Goal: Task Accomplishment & Management: Manage account settings

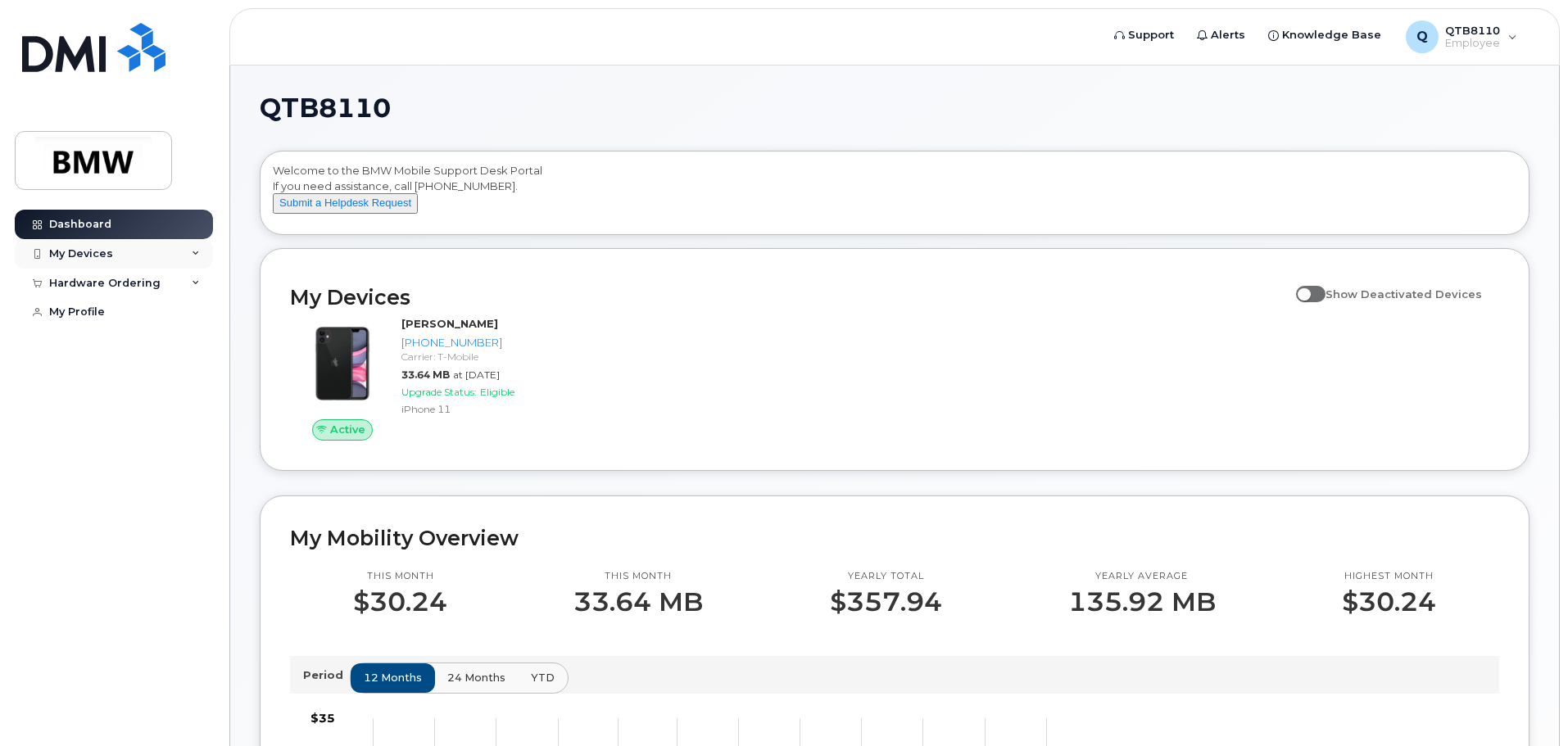
click at [106, 255] on div "My Devices" at bounding box center [81, 254] width 64 height 13
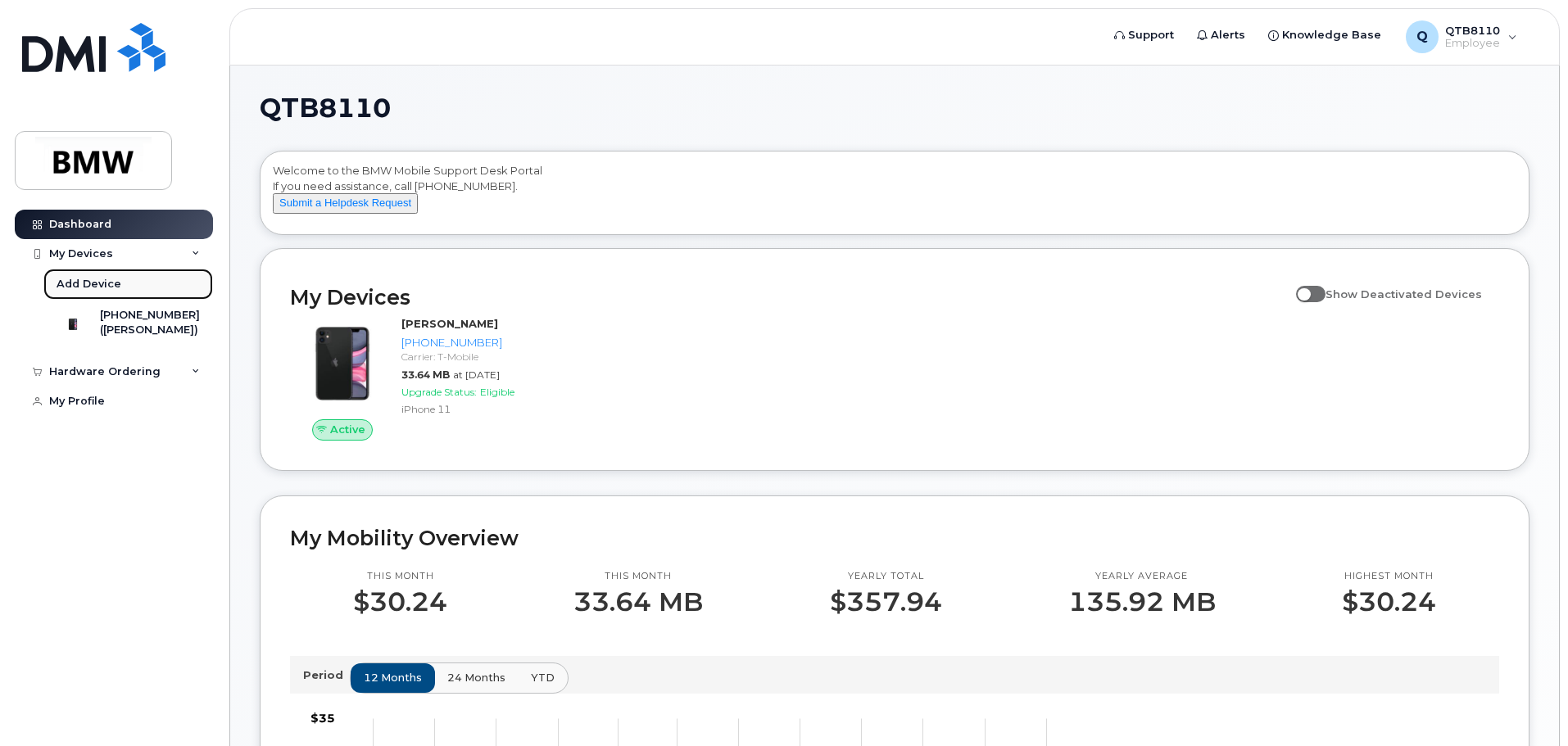
click at [125, 279] on link "Add Device" at bounding box center [128, 285] width 169 height 31
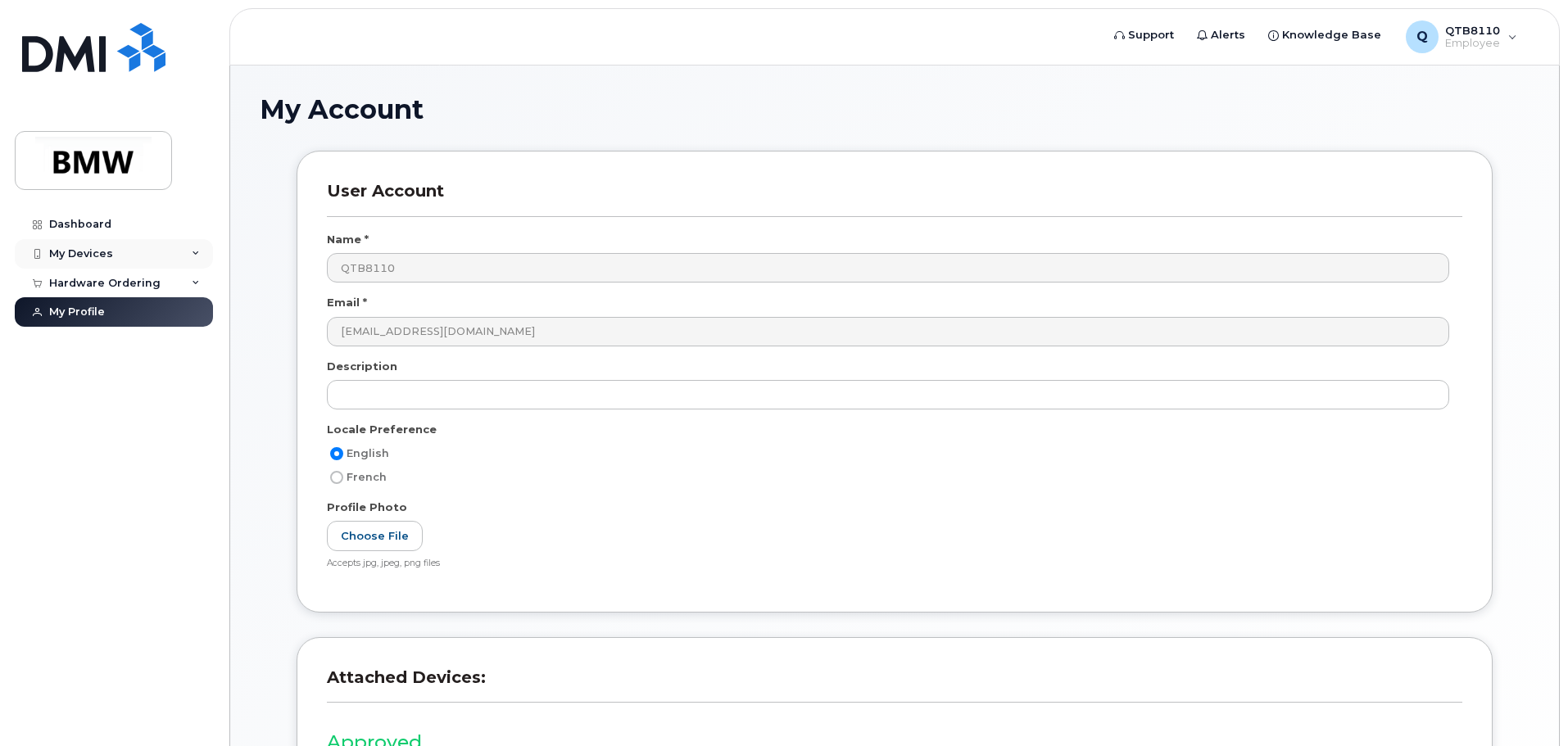
click at [185, 257] on div "My Devices" at bounding box center [114, 254] width 198 height 30
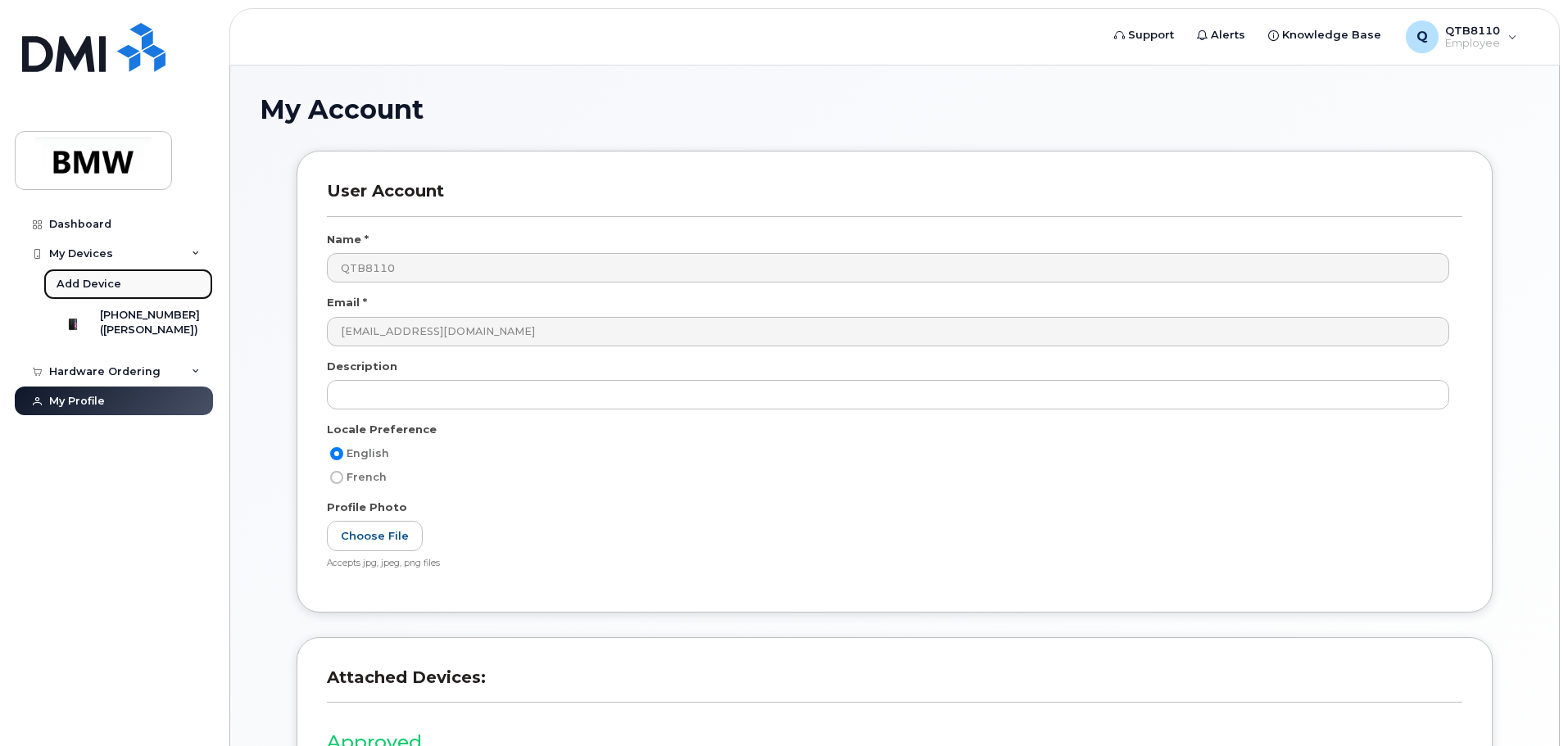
click at [148, 284] on link "Add Device" at bounding box center [128, 285] width 169 height 31
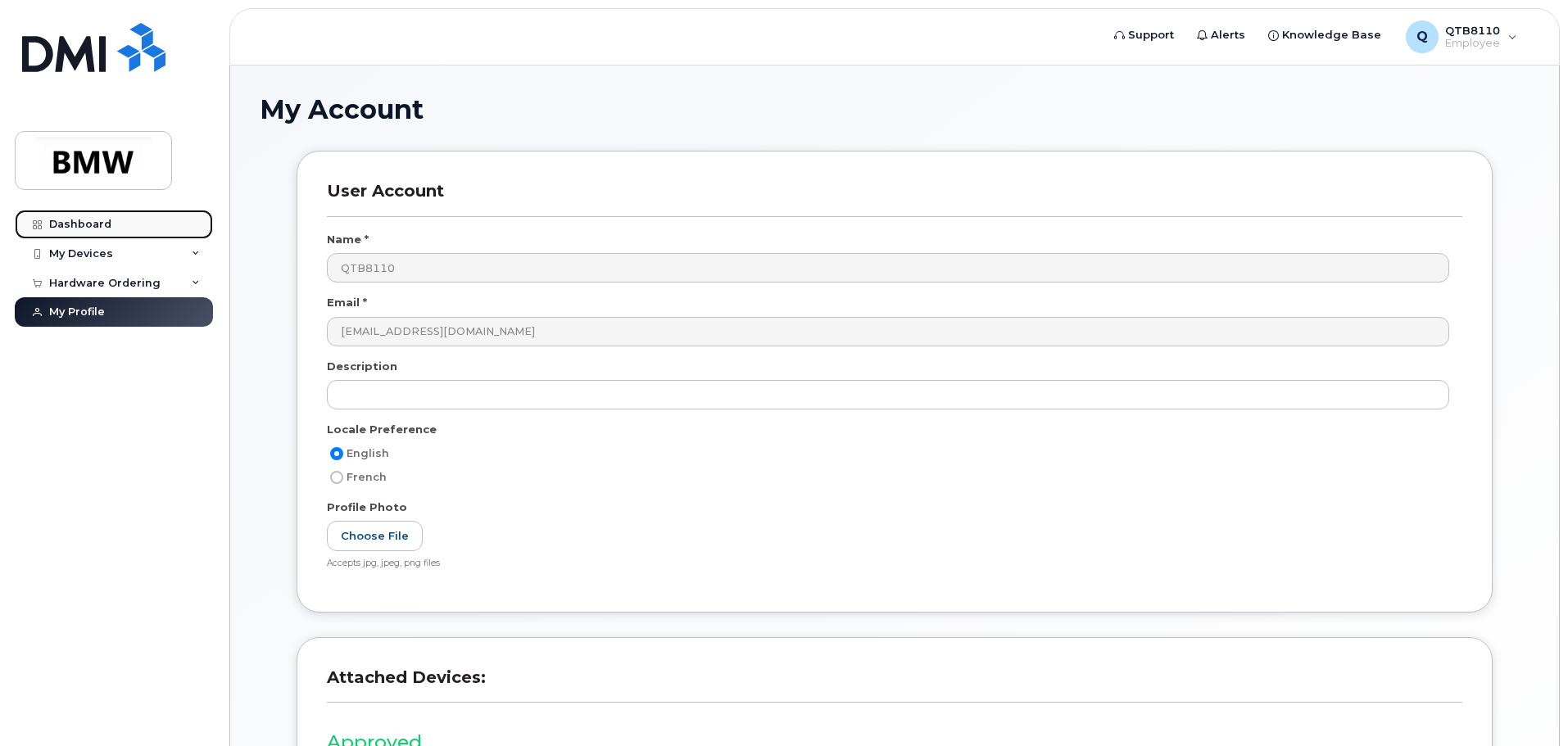
click at [92, 222] on div "Dashboard" at bounding box center [80, 224] width 62 height 13
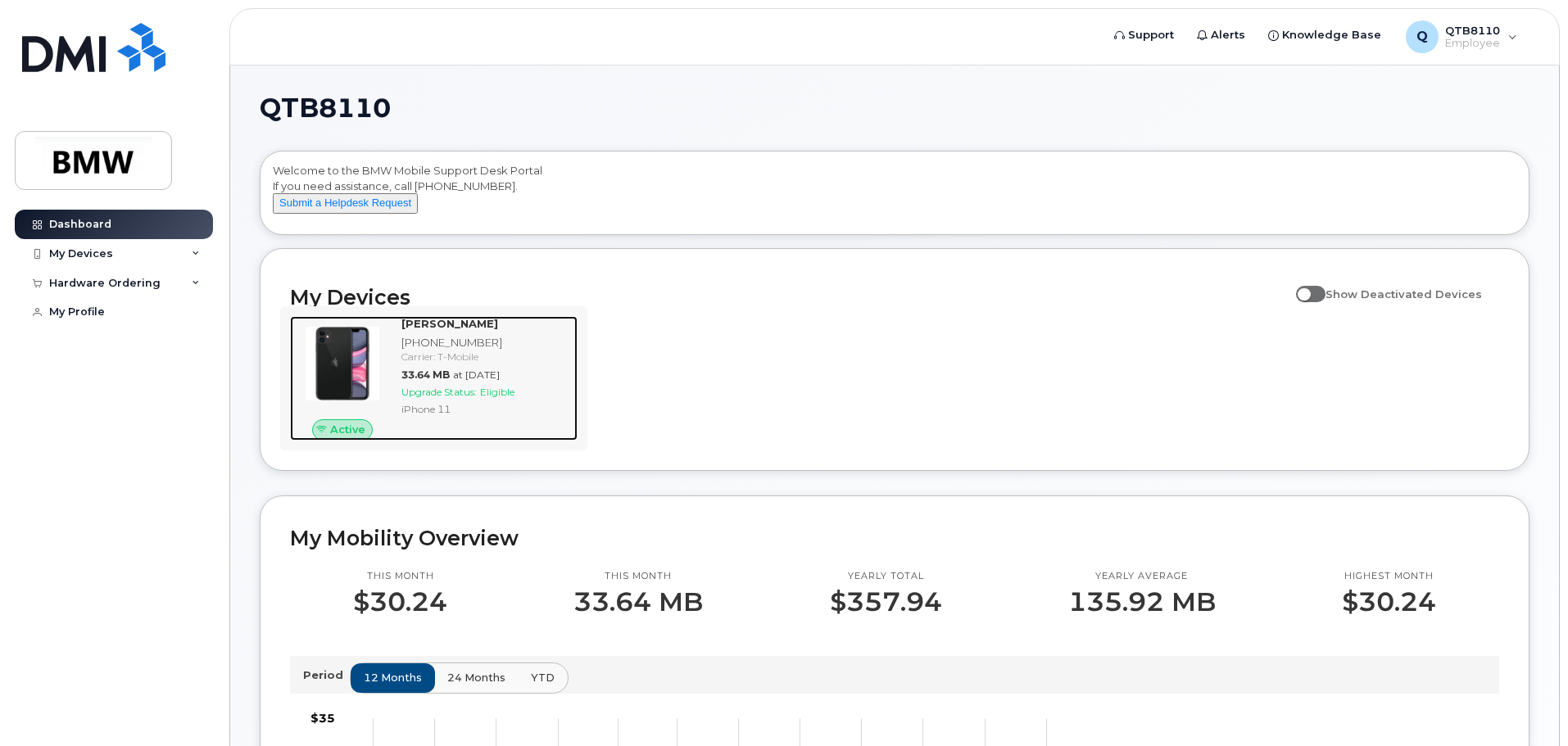
click at [406, 381] on span "33.64 MB" at bounding box center [425, 375] width 49 height 12
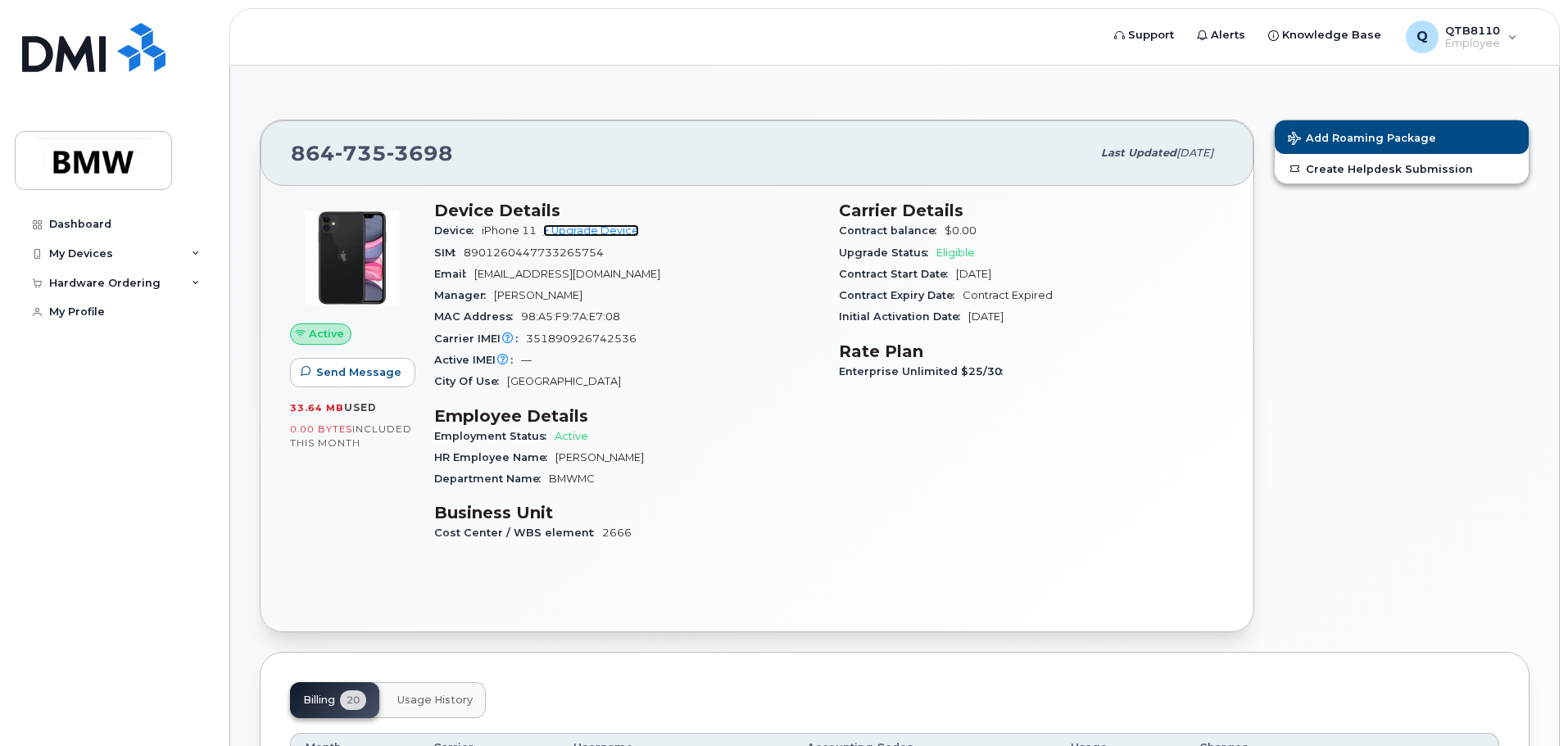
click at [610, 234] on link "+ Upgrade Device" at bounding box center [591, 230] width 96 height 12
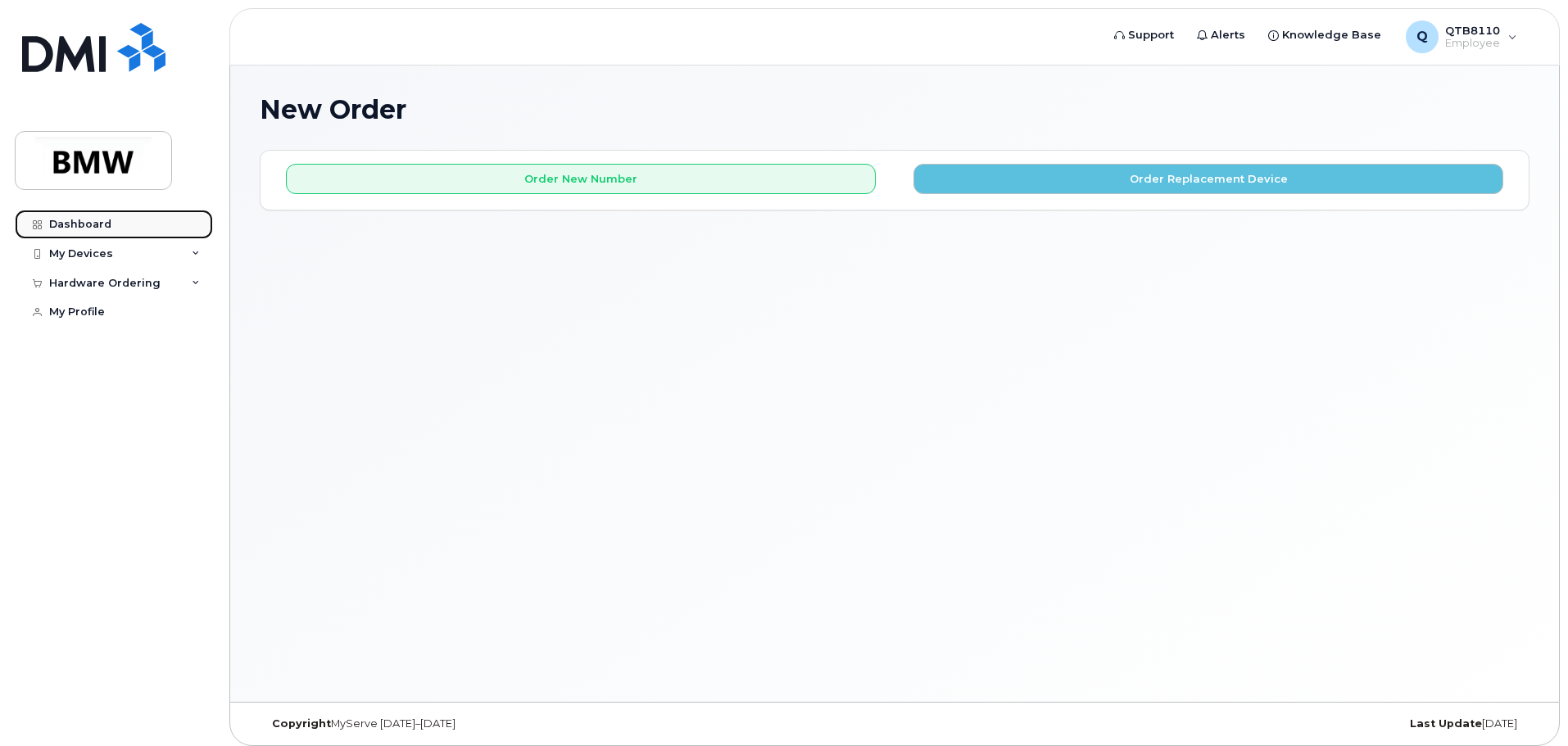
drag, startPoint x: 116, startPoint y: 221, endPoint x: 125, endPoint y: 222, distance: 9.1
click at [117, 221] on link "Dashboard" at bounding box center [114, 224] width 198 height 30
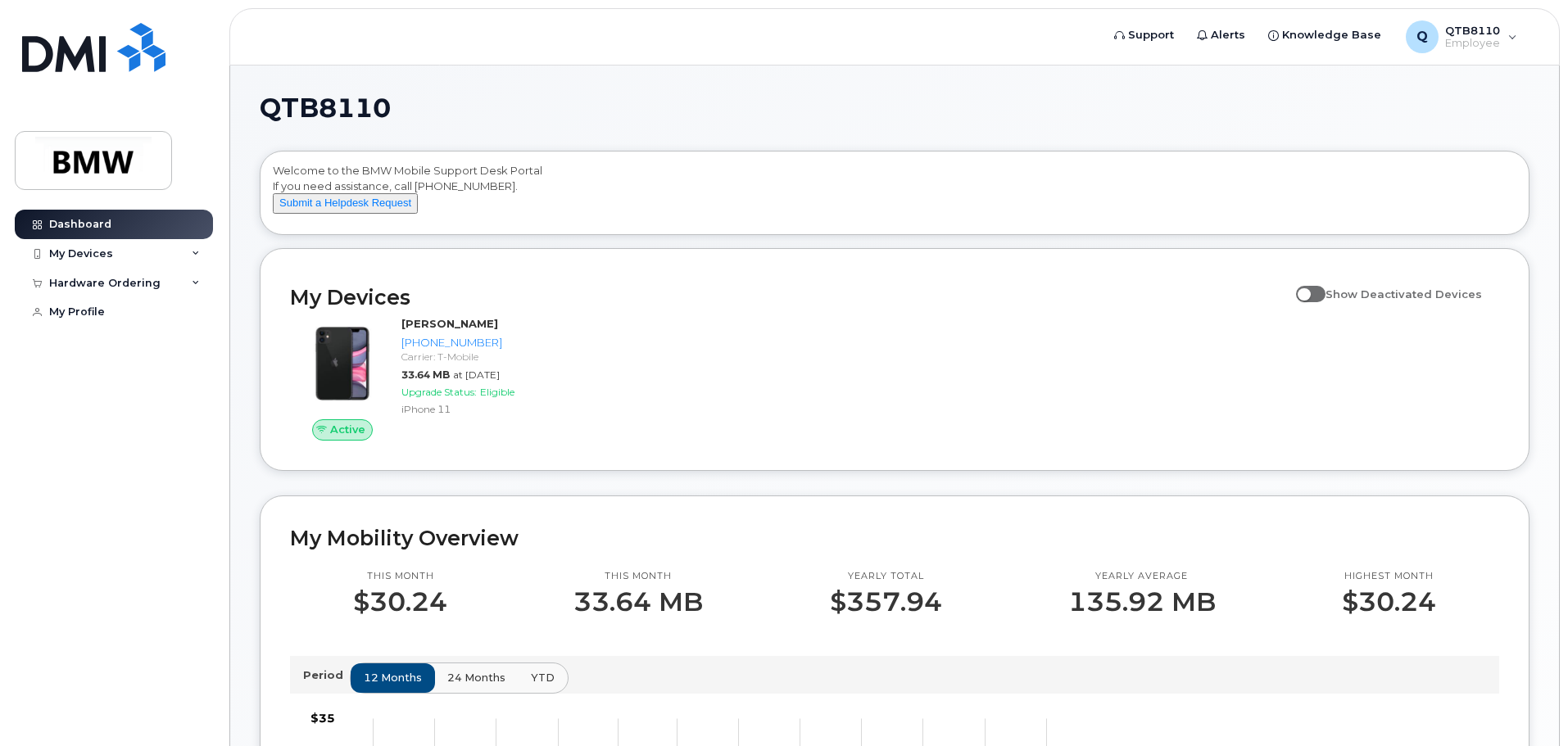
click at [891, 331] on div "Active [PERSON_NAME] [PHONE_NUMBER] Carrier: T-Mobile 33.64 MB at [DATE] Upgrad…" at bounding box center [894, 378] width 1229 height 144
click at [173, 250] on div "My Devices" at bounding box center [114, 254] width 198 height 30
click at [176, 252] on div "My Devices" at bounding box center [114, 254] width 198 height 30
click at [175, 278] on div "Hardware Ordering" at bounding box center [114, 284] width 198 height 30
click at [178, 279] on div "Hardware Ordering" at bounding box center [114, 284] width 198 height 30
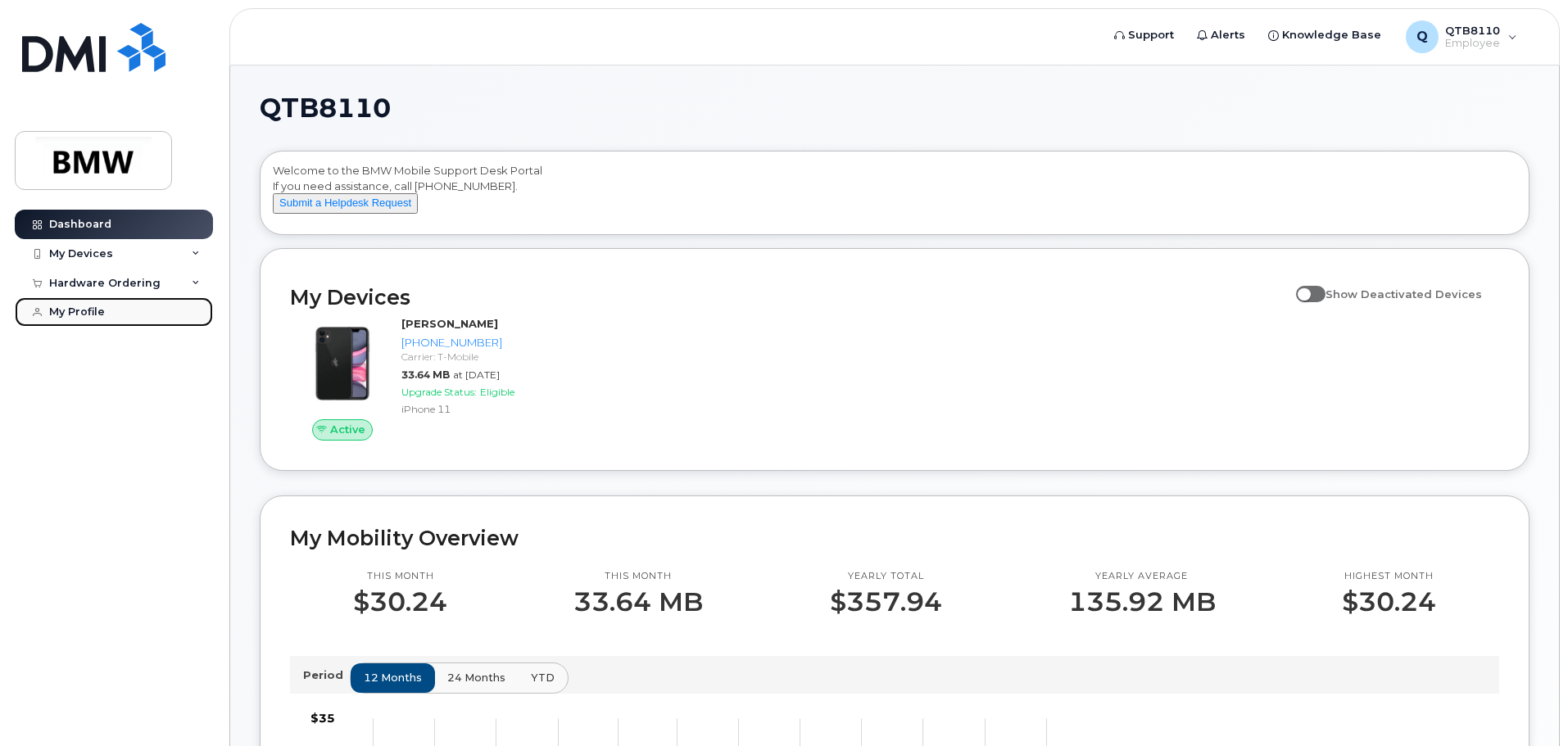
click at [148, 314] on link "My Profile" at bounding box center [114, 312] width 198 height 30
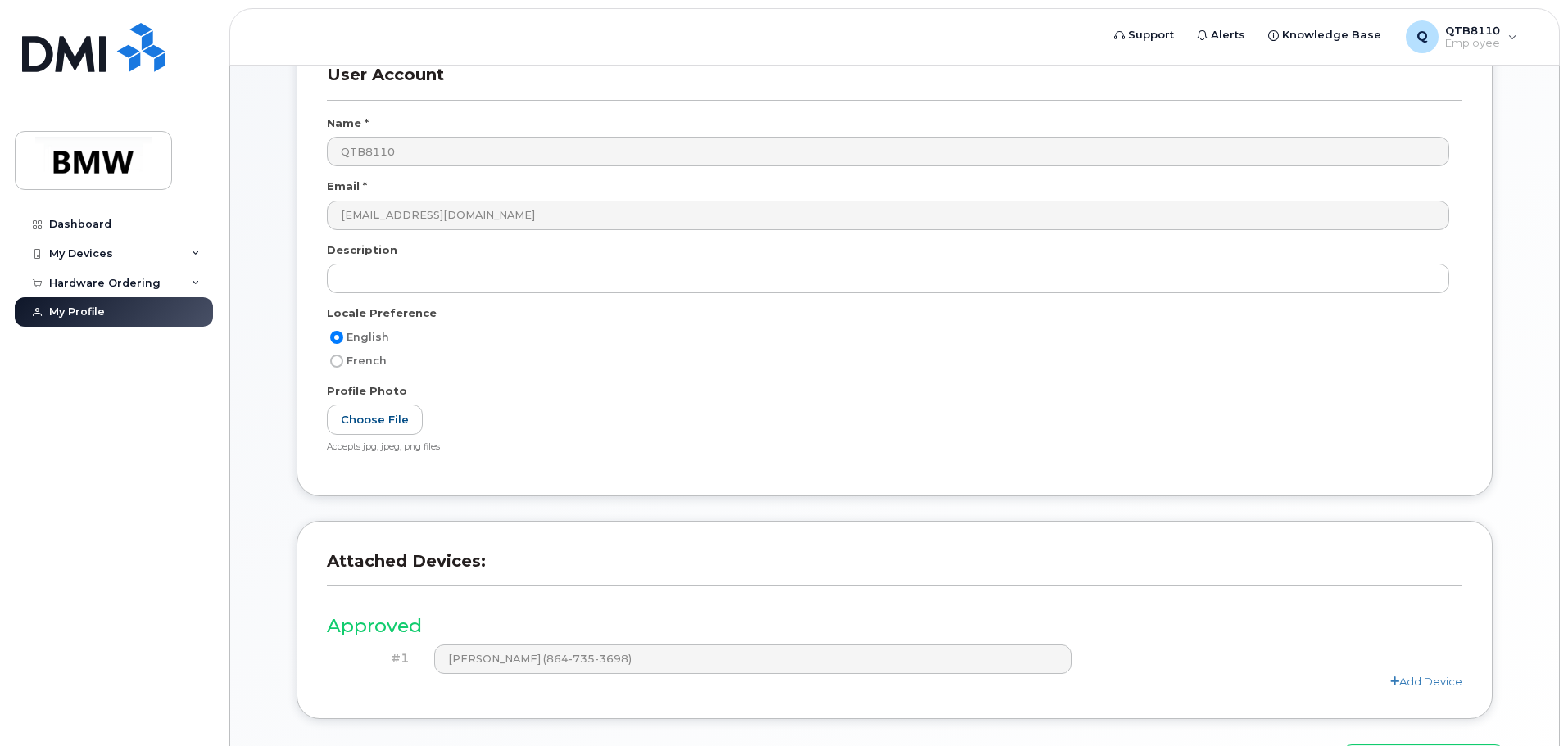
scroll to position [227, 0]
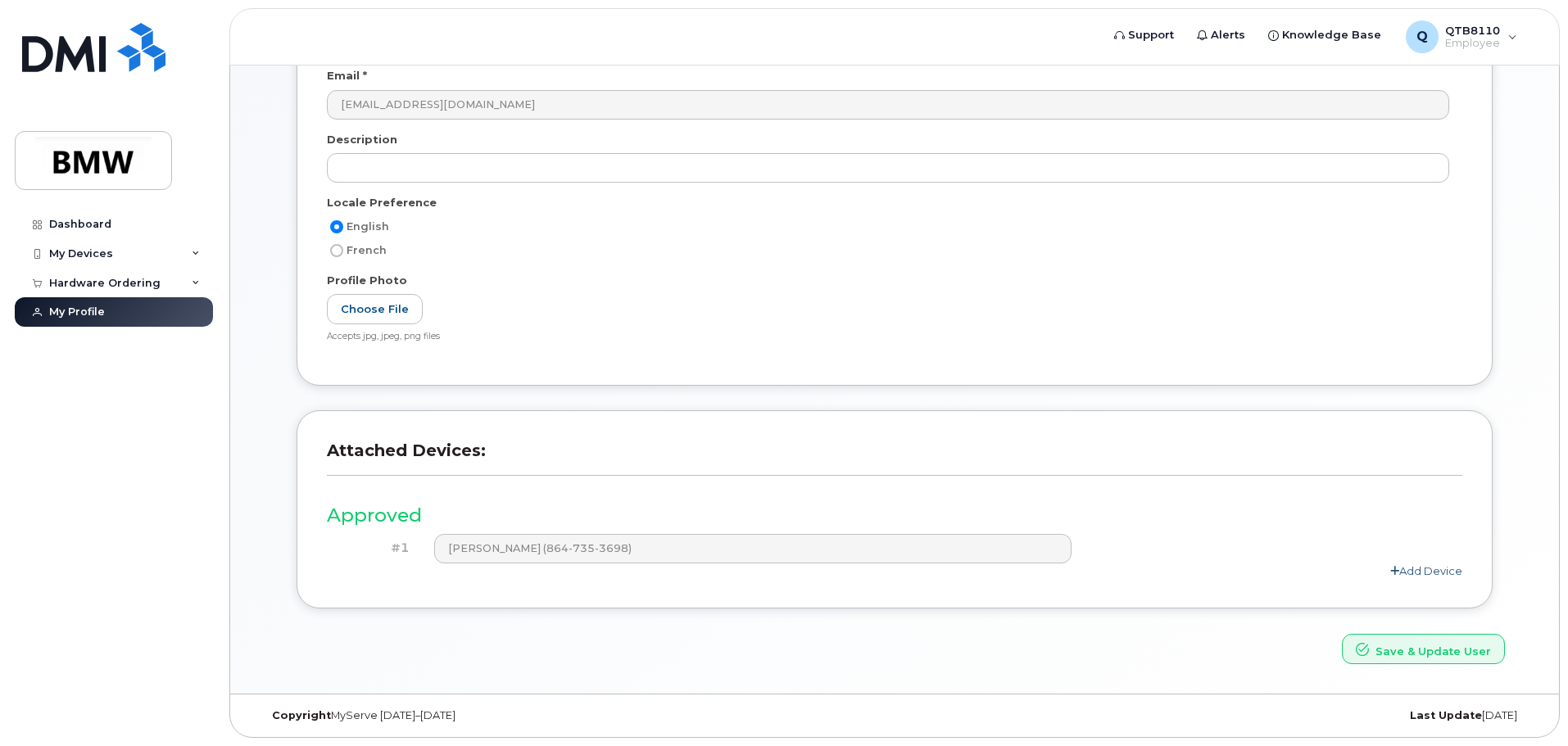
click at [1438, 574] on link "Add Device" at bounding box center [1425, 571] width 72 height 13
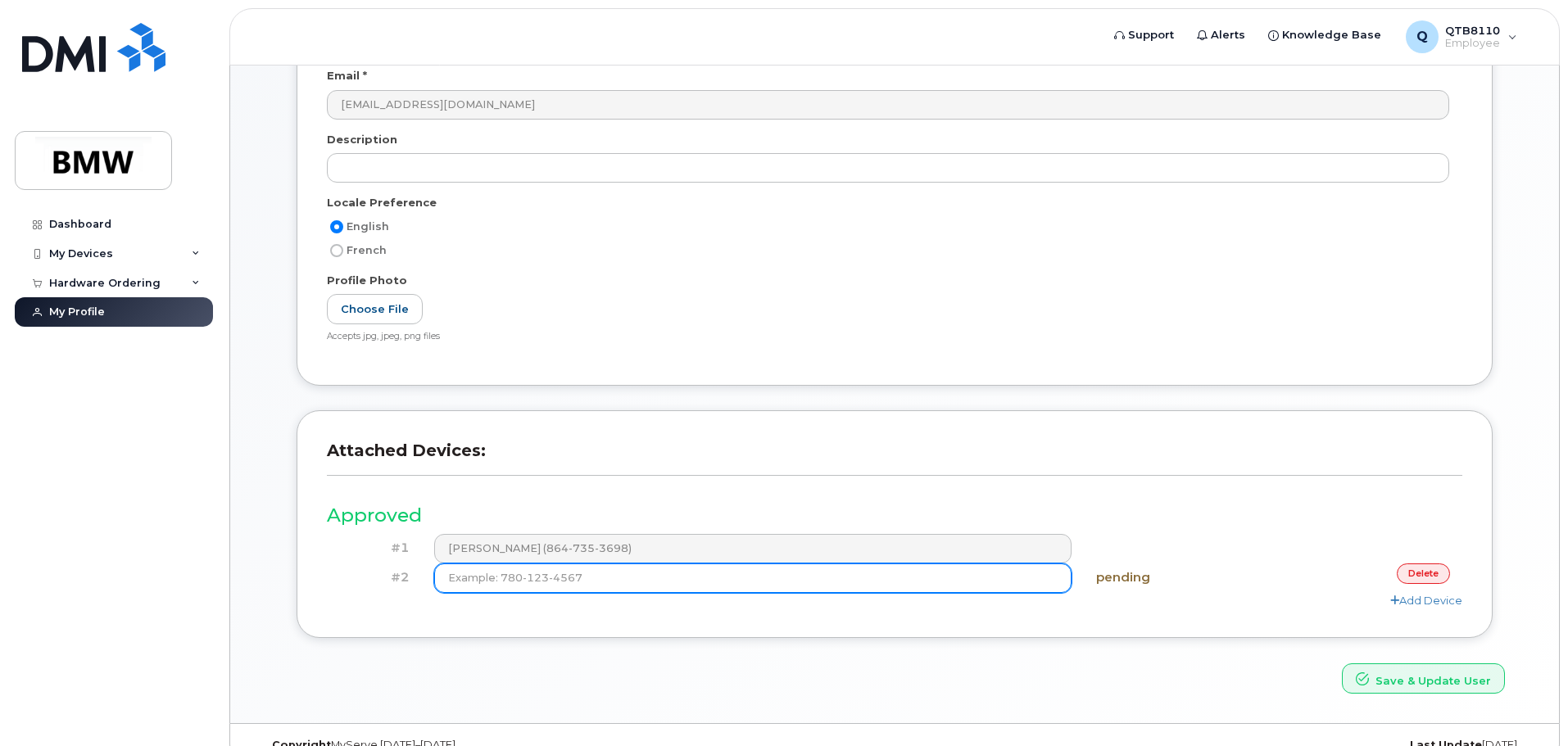
click at [1041, 574] on input at bounding box center [753, 578] width 638 height 30
type input "(864) 735-3698"
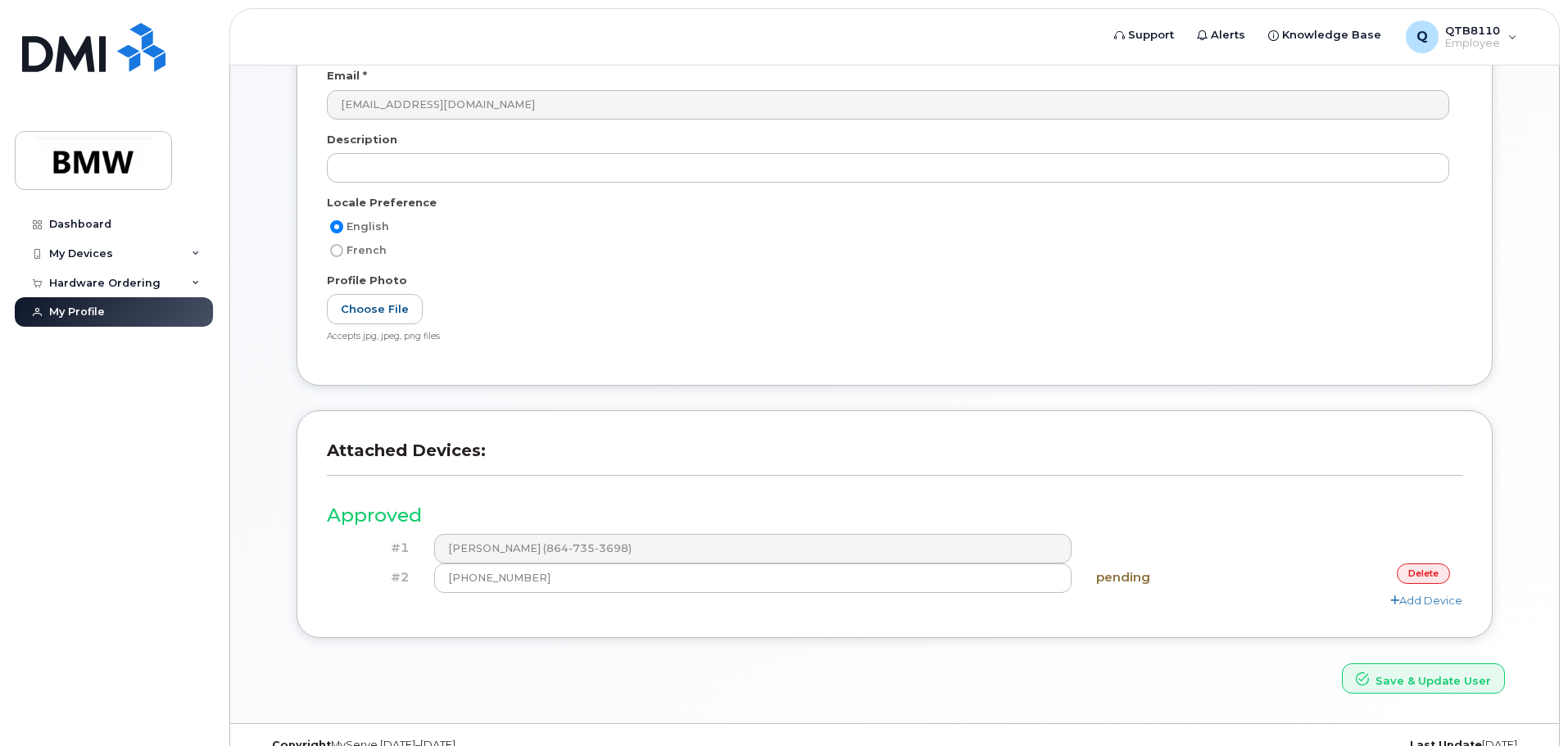
click at [1188, 457] on h3 "Attached Devices:" at bounding box center [895, 458] width 1136 height 35
click at [1412, 569] on link "delete" at bounding box center [1423, 574] width 54 height 21
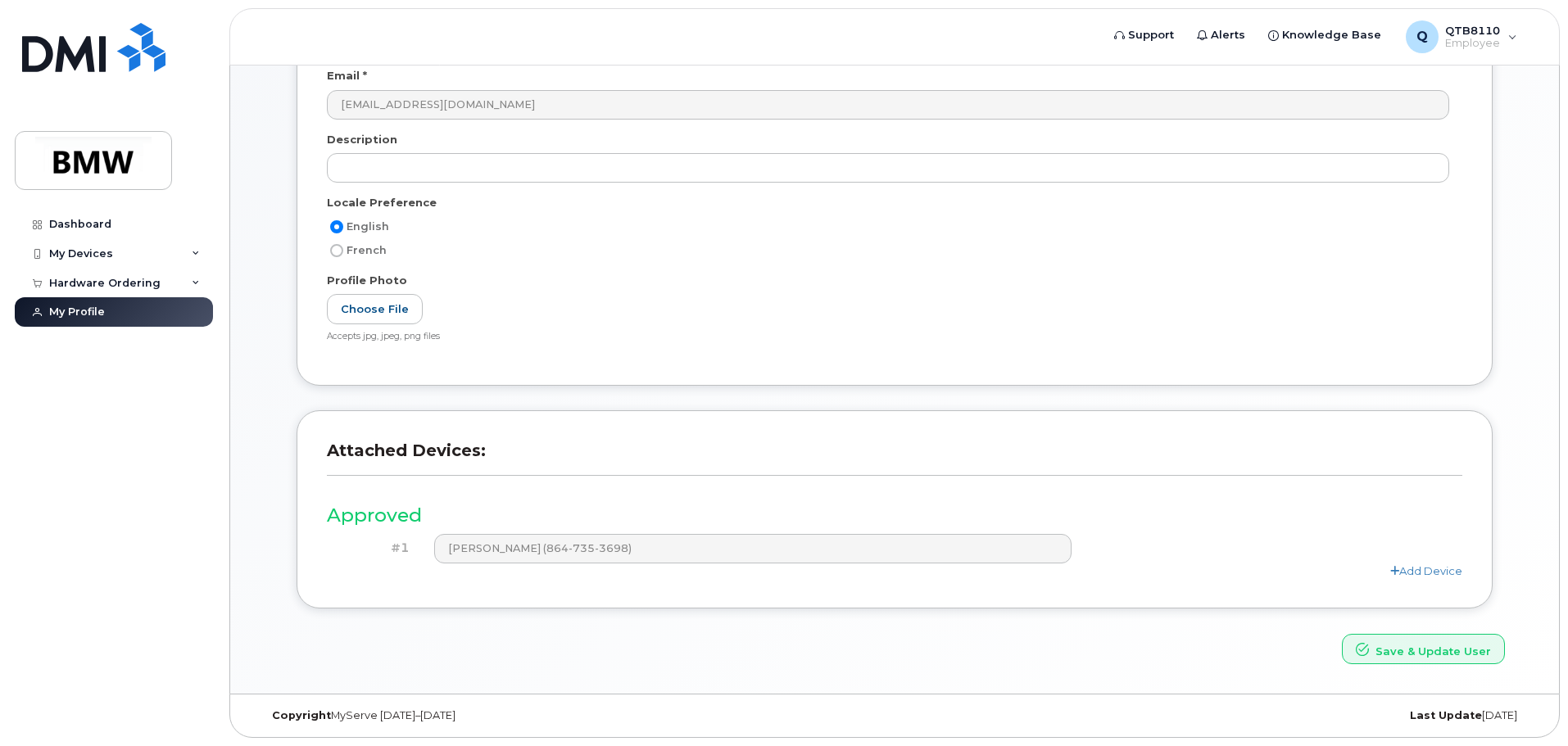
click at [1209, 493] on div "Approved #1 Chee Kue (864-735-3698) Add Device" at bounding box center [895, 535] width 1136 height 87
click at [384, 550] on h4 "#1" at bounding box center [374, 548] width 70 height 14
click at [407, 551] on h4 "#1" at bounding box center [374, 548] width 70 height 14
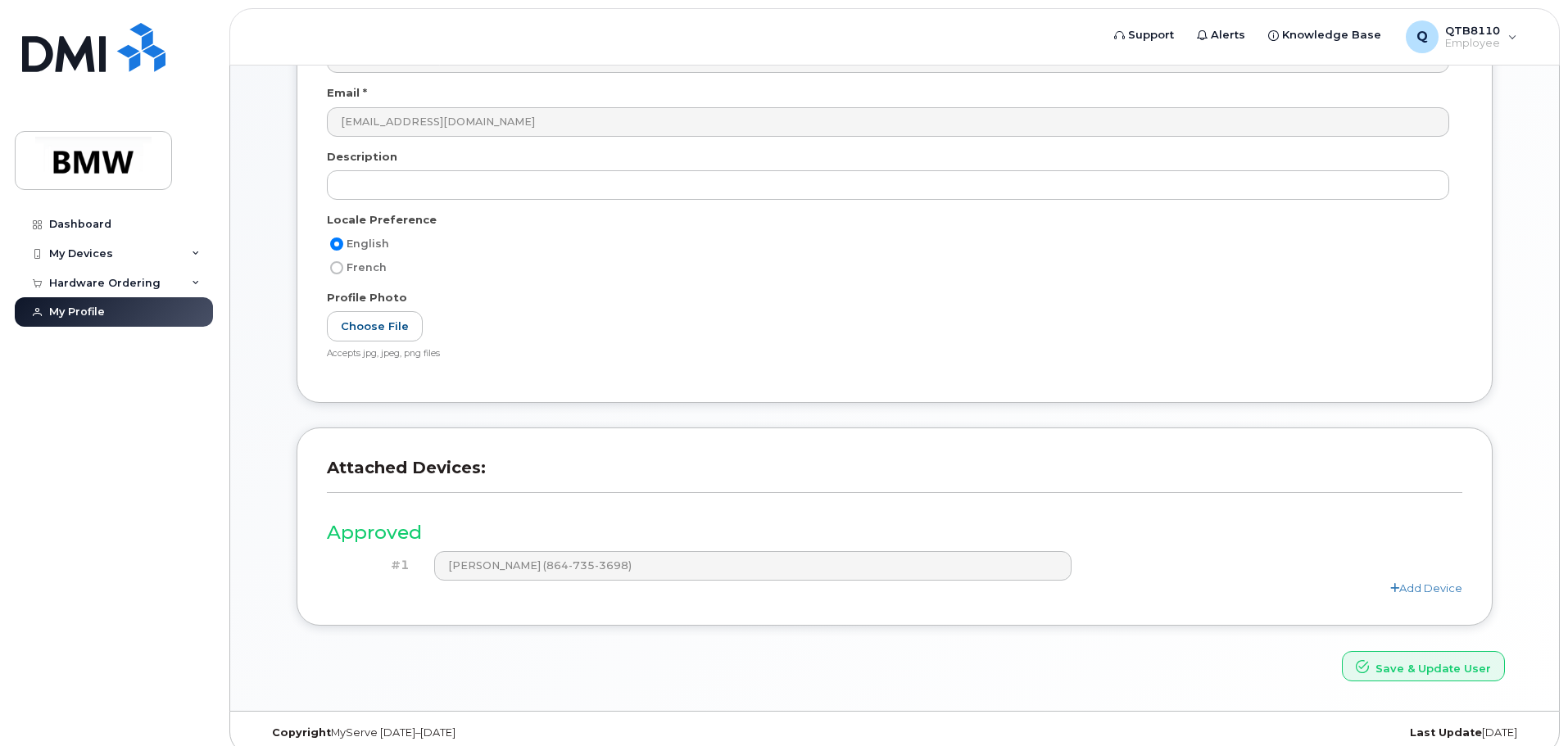
scroll to position [0, 0]
